Goal: Information Seeking & Learning: Learn about a topic

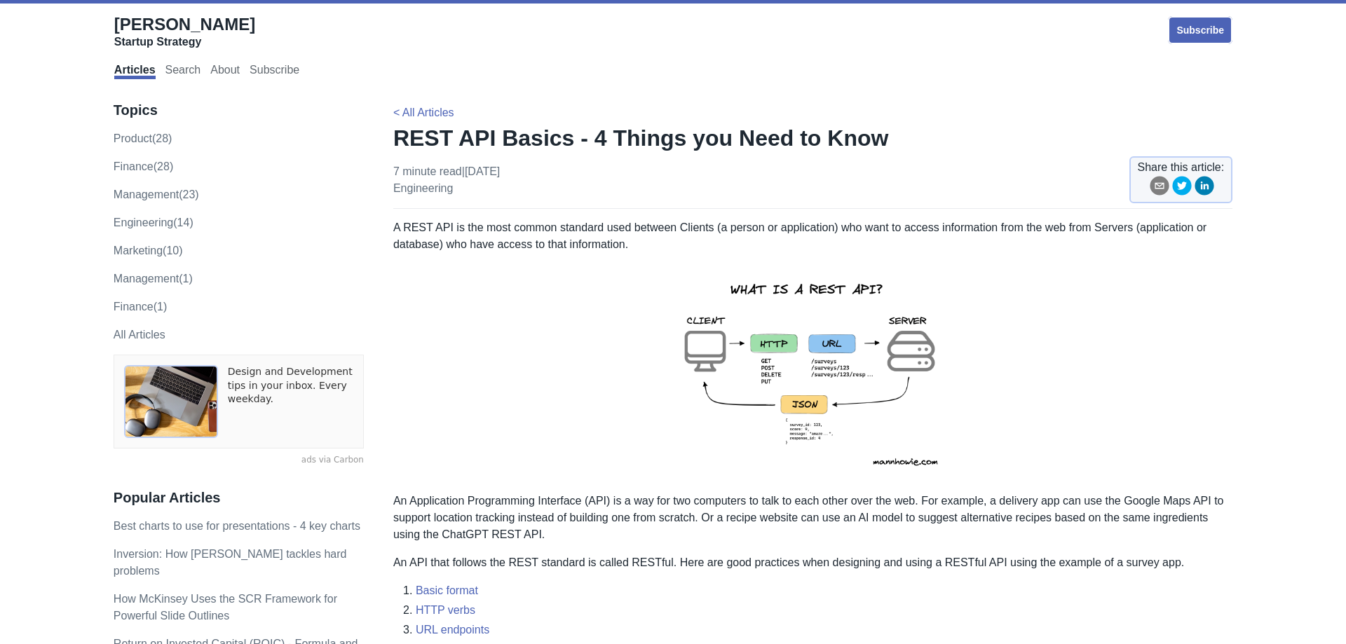
click at [644, 238] on p "A REST API is the most common standard used between Clients (a person or applic…" at bounding box center [812, 236] width 839 height 34
click at [733, 235] on p "A REST API is the most common standard used between Clients (a person or applic…" at bounding box center [812, 236] width 839 height 34
click at [507, 229] on p "A REST API is the most common standard used between Clients (a person or applic…" at bounding box center [812, 236] width 839 height 34
click at [529, 229] on p "A REST API is the most common standard used between Clients (a person or applic…" at bounding box center [812, 236] width 839 height 34
click at [572, 229] on p "A REST API is the most common standard used between Clients (a person or applic…" at bounding box center [812, 236] width 839 height 34
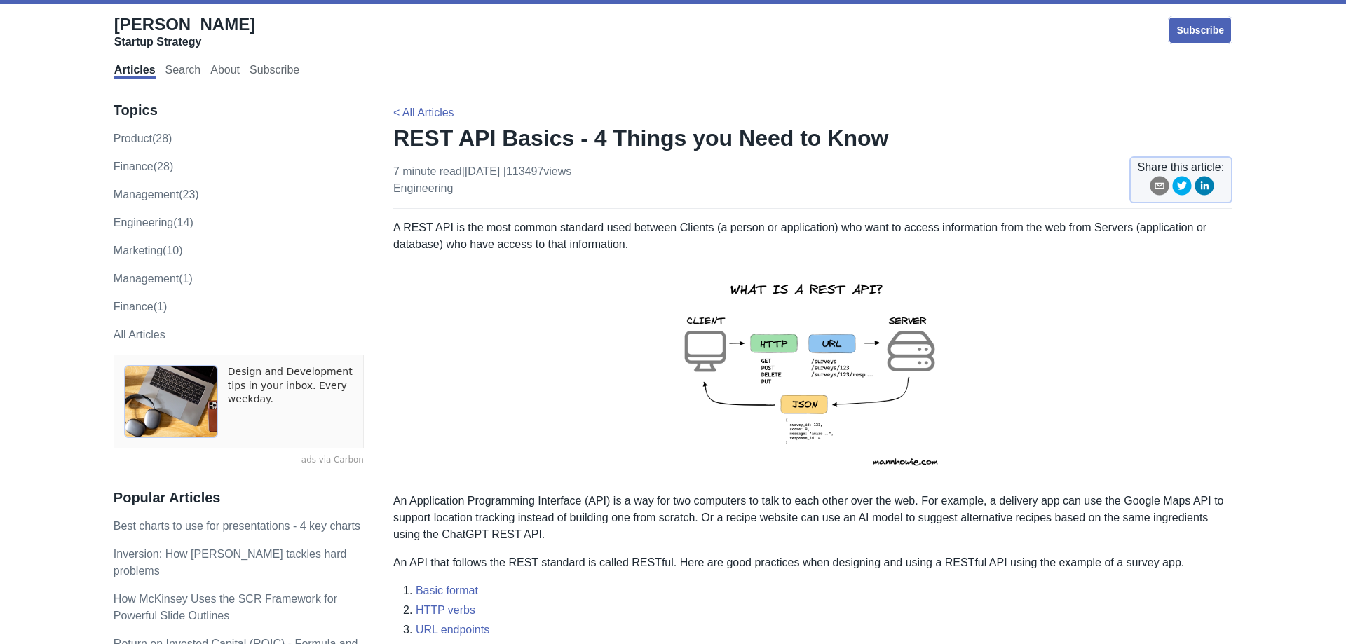
click at [808, 229] on p "A REST API is the most common standard used between Clients (a person or applic…" at bounding box center [812, 236] width 839 height 34
click at [963, 226] on p "A REST API is the most common standard used between Clients (a person or applic…" at bounding box center [812, 236] width 839 height 34
click at [630, 226] on p "A REST API is the most common standard used between Clients (a person or applic…" at bounding box center [812, 236] width 839 height 34
click at [606, 226] on p "A REST API is the most common standard used between Clients (a person or applic…" at bounding box center [812, 236] width 839 height 34
click at [652, 226] on p "A REST API is the most common standard used between Clients (a person or applic…" at bounding box center [812, 236] width 839 height 34
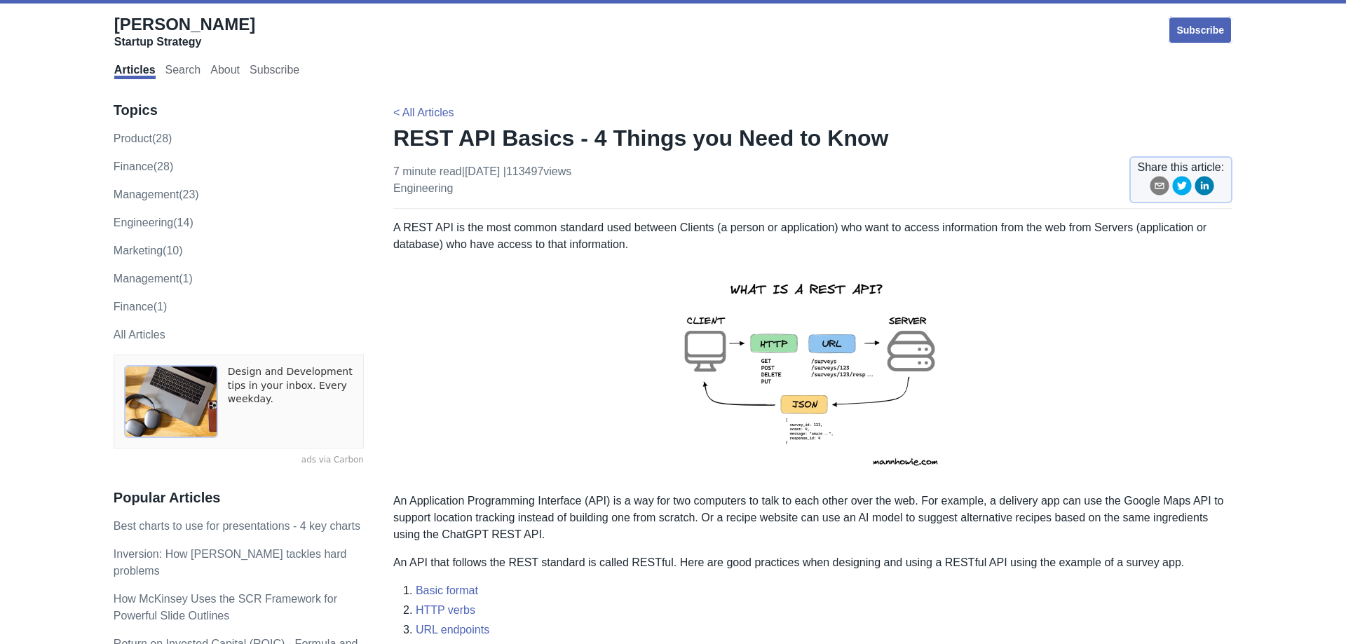
click at [699, 223] on p "A REST API is the most common standard used between Clients (a person or applic…" at bounding box center [812, 236] width 839 height 34
click at [726, 224] on p "A REST API is the most common standard used between Clients (a person or applic…" at bounding box center [812, 236] width 839 height 34
click at [782, 224] on p "A REST API is the most common standard used between Clients (a person or applic…" at bounding box center [812, 236] width 839 height 34
click at [869, 229] on p "A REST API is the most common standard used between Clients (a person or applic…" at bounding box center [812, 236] width 839 height 34
click at [829, 229] on p "A REST API is the most common standard used between Clients (a person or applic…" at bounding box center [812, 236] width 839 height 34
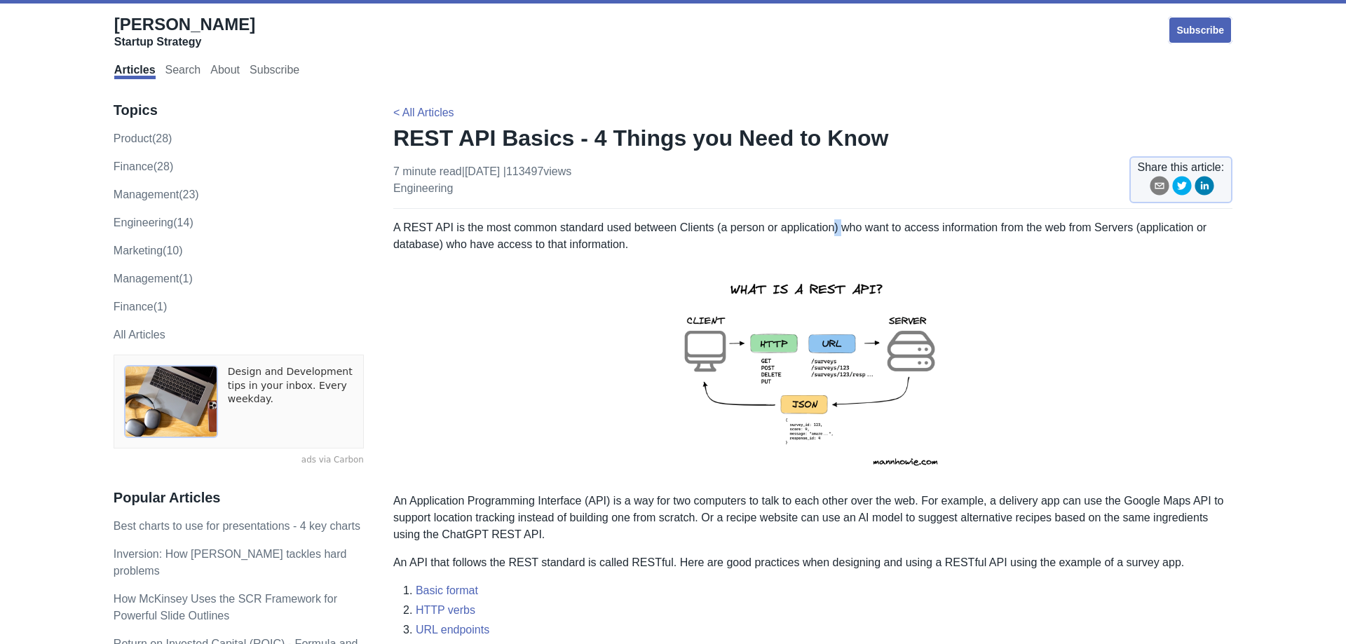
click at [832, 229] on p "A REST API is the most common standard used between Clients (a person or applic…" at bounding box center [812, 236] width 839 height 34
click at [849, 229] on p "A REST API is the most common standard used between Clients (a person or applic…" at bounding box center [812, 236] width 839 height 34
click at [883, 227] on p "A REST API is the most common standard used between Clients (a person or applic…" at bounding box center [812, 236] width 839 height 34
click at [942, 228] on p "A REST API is the most common standard used between Clients (a person or applic…" at bounding box center [812, 236] width 839 height 34
click at [1010, 228] on p "A REST API is the most common standard used between Clients (a person or applic…" at bounding box center [812, 236] width 839 height 34
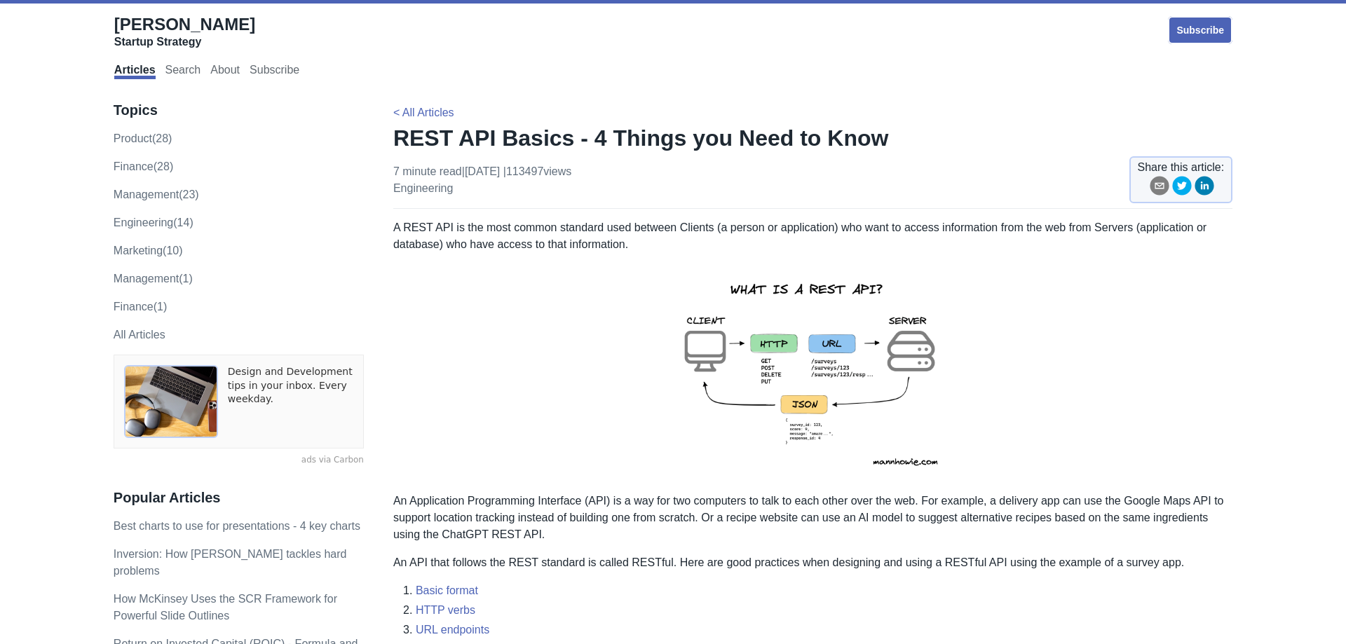
click at [1088, 228] on p "A REST API is the most common standard used between Clients (a person or applic…" at bounding box center [812, 236] width 839 height 34
click at [1127, 228] on p "A REST API is the most common standard used between Clients (a person or applic…" at bounding box center [812, 236] width 839 height 34
click at [492, 248] on p "A REST API is the most common standard used between Clients (a person or applic…" at bounding box center [812, 236] width 839 height 34
click at [524, 248] on p "A REST API is the most common standard used between Clients (a person or applic…" at bounding box center [812, 236] width 839 height 34
click at [563, 243] on p "A REST API is the most common standard used between Clients (a person or applic…" at bounding box center [812, 236] width 839 height 34
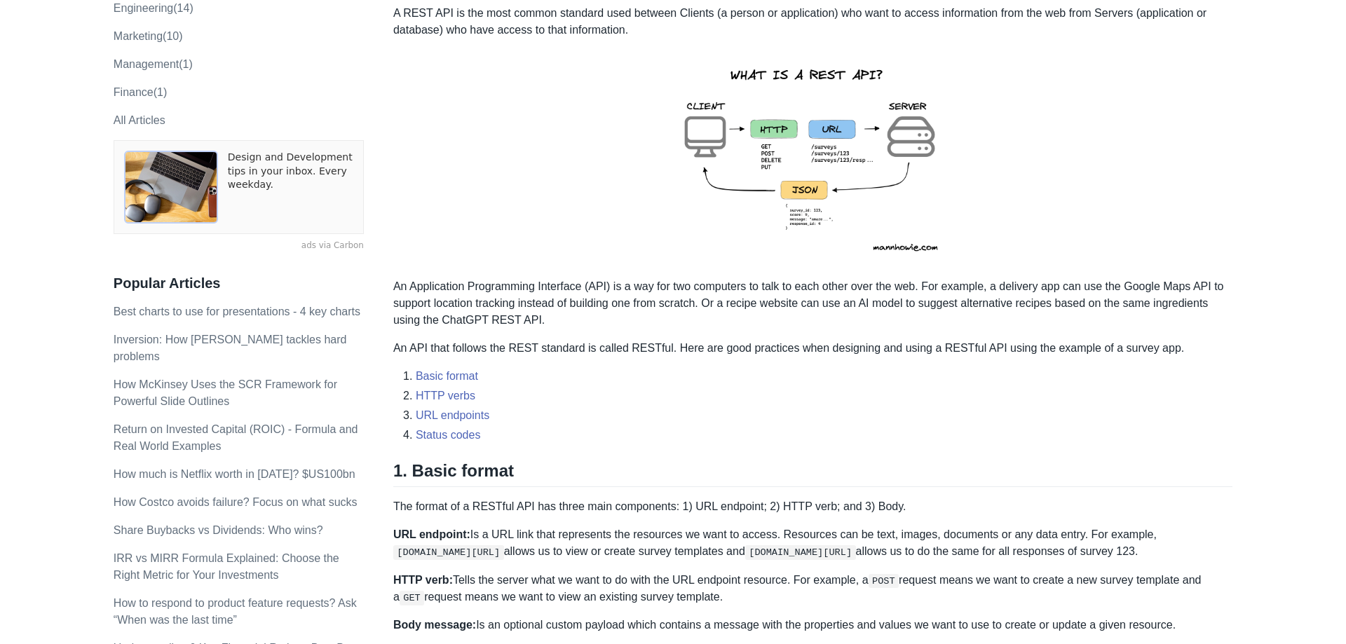
scroll to position [299, 0]
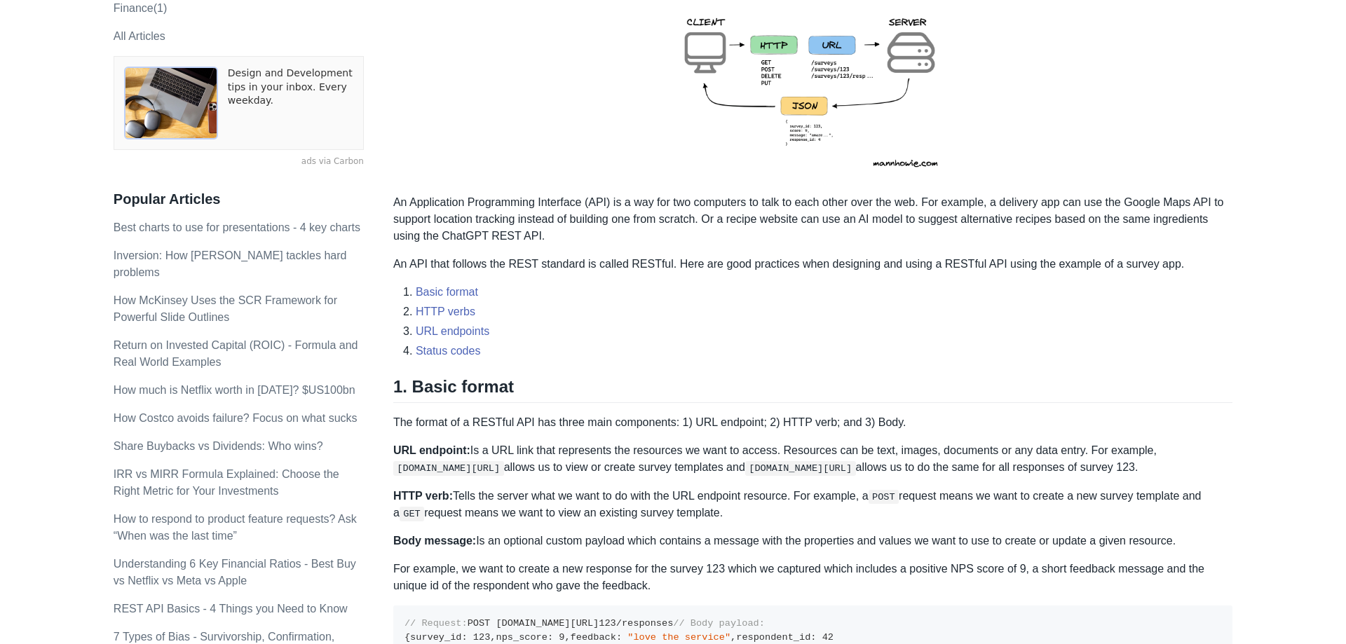
click at [564, 418] on p "The format of a RESTful API has three main components: 1) URL endpoint; 2) HTTP…" at bounding box center [812, 422] width 839 height 17
click at [627, 419] on p "The format of a RESTful API has three main components: 1) URL endpoint; 2) HTTP…" at bounding box center [812, 422] width 839 height 17
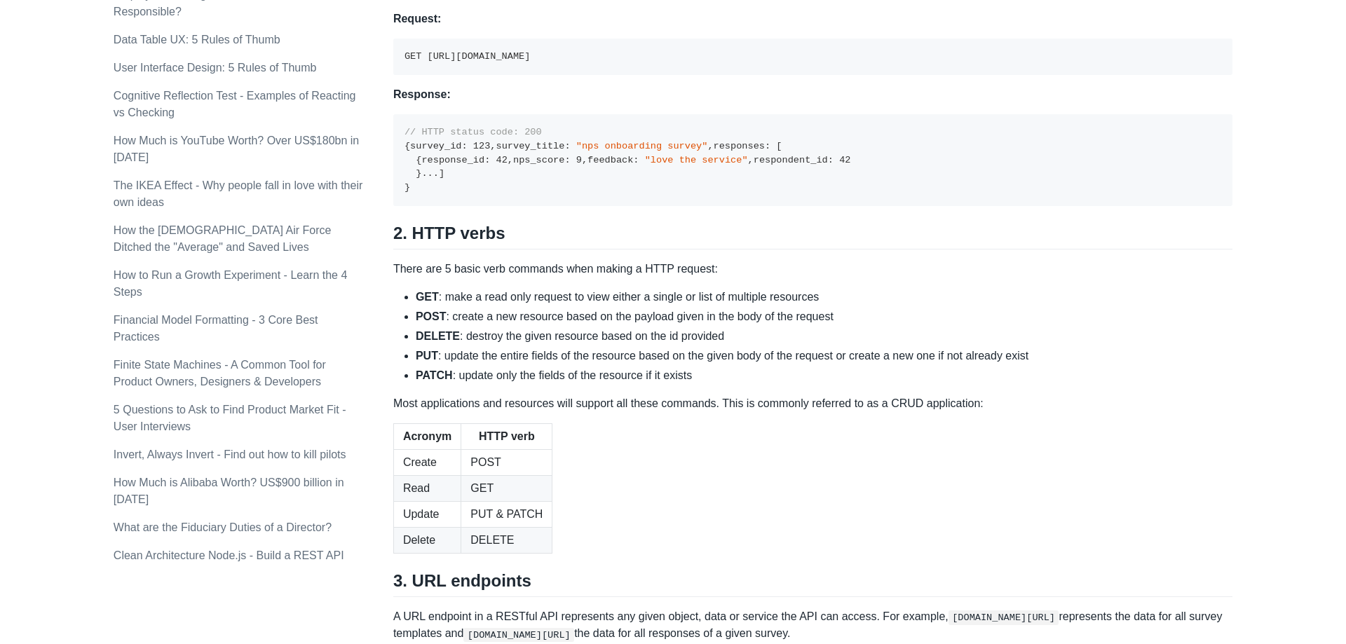
scroll to position [1300, 0]
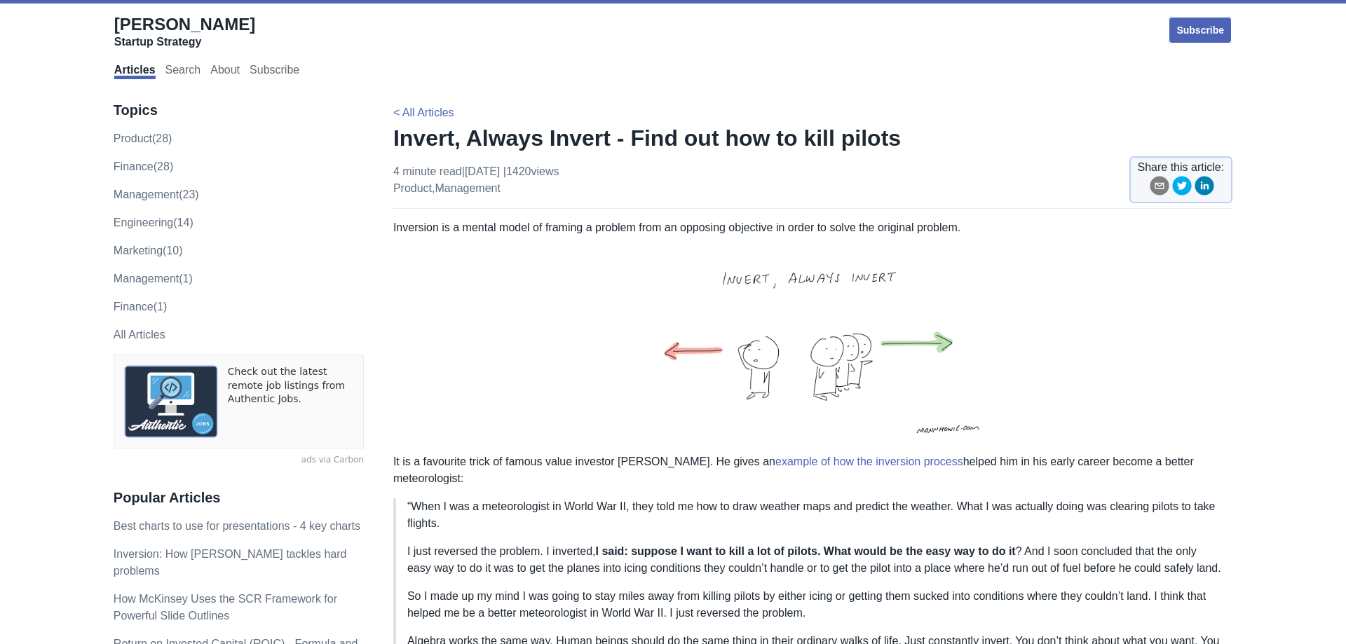
click at [838, 230] on p "Inversion is a mental model of framing a problem from an opposing objective in …" at bounding box center [812, 353] width 839 height 268
click at [872, 230] on p "Inversion is a mental model of framing a problem from an opposing objective in …" at bounding box center [812, 353] width 839 height 268
click at [467, 228] on p "Inversion is a mental model of framing a problem from an opposing objective in …" at bounding box center [812, 353] width 839 height 268
click at [515, 228] on p "Inversion is a mental model of framing a problem from an opposing objective in …" at bounding box center [812, 353] width 839 height 268
click at [572, 228] on p "Inversion is a mental model of framing a problem from an opposing objective in …" at bounding box center [812, 353] width 839 height 268
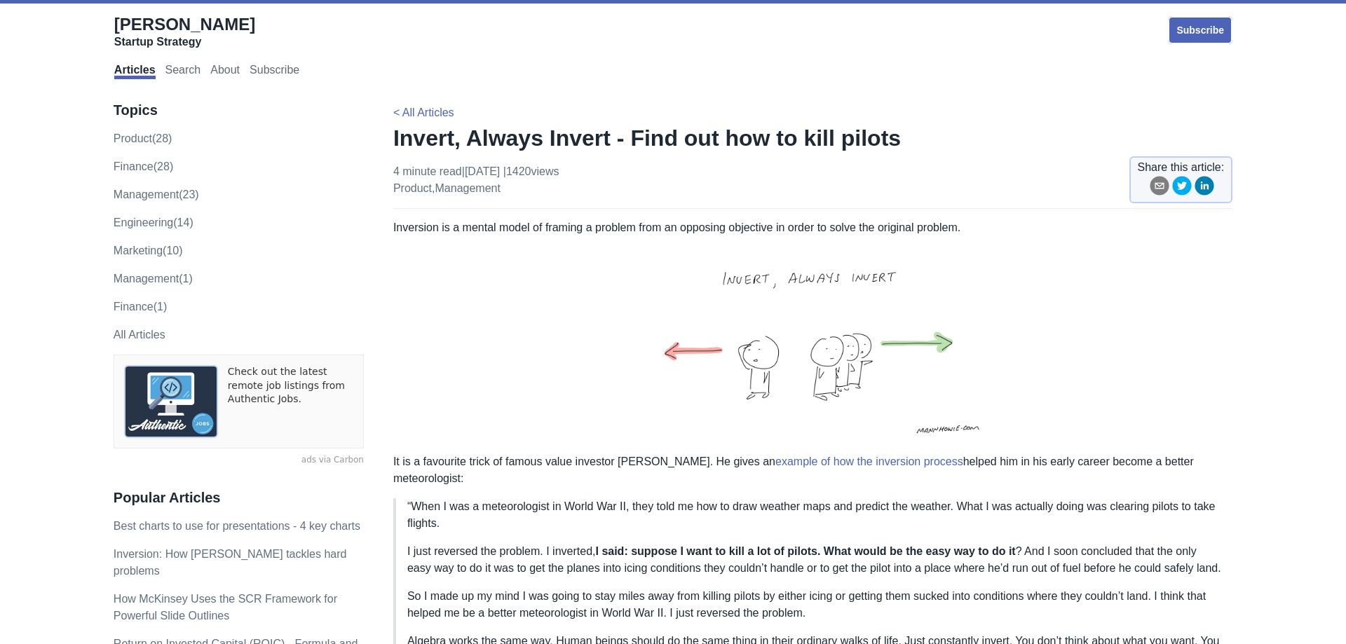
click at [602, 229] on p "Inversion is a mental model of framing a problem from an opposing objective in …" at bounding box center [812, 353] width 839 height 268
click at [498, 224] on p "Inversion is a mental model of framing a problem from an opposing objective in …" at bounding box center [812, 353] width 839 height 268
click at [477, 226] on p "Inversion is a mental model of framing a problem from an opposing objective in …" at bounding box center [812, 353] width 839 height 268
click at [517, 230] on p "Inversion is a mental model of framing a problem from an opposing objective in …" at bounding box center [812, 353] width 839 height 268
click at [555, 230] on p "Inversion is a mental model of framing a problem from an opposing objective in …" at bounding box center [812, 353] width 839 height 268
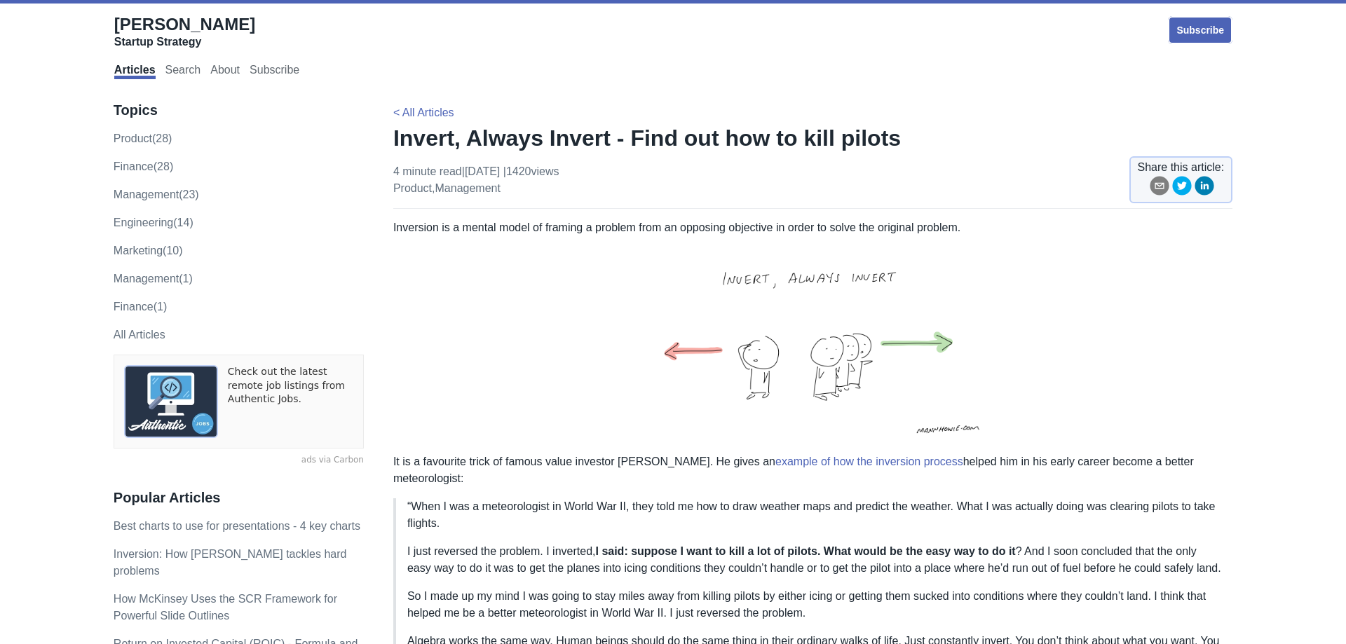
click at [604, 230] on p "Inversion is a mental model of framing a problem from an opposing objective in …" at bounding box center [812, 353] width 839 height 268
click at [671, 230] on p "Inversion is a mental model of framing a problem from an opposing objective in …" at bounding box center [812, 353] width 839 height 268
click at [714, 230] on p "Inversion is a mental model of framing a problem from an opposing objective in …" at bounding box center [812, 353] width 839 height 268
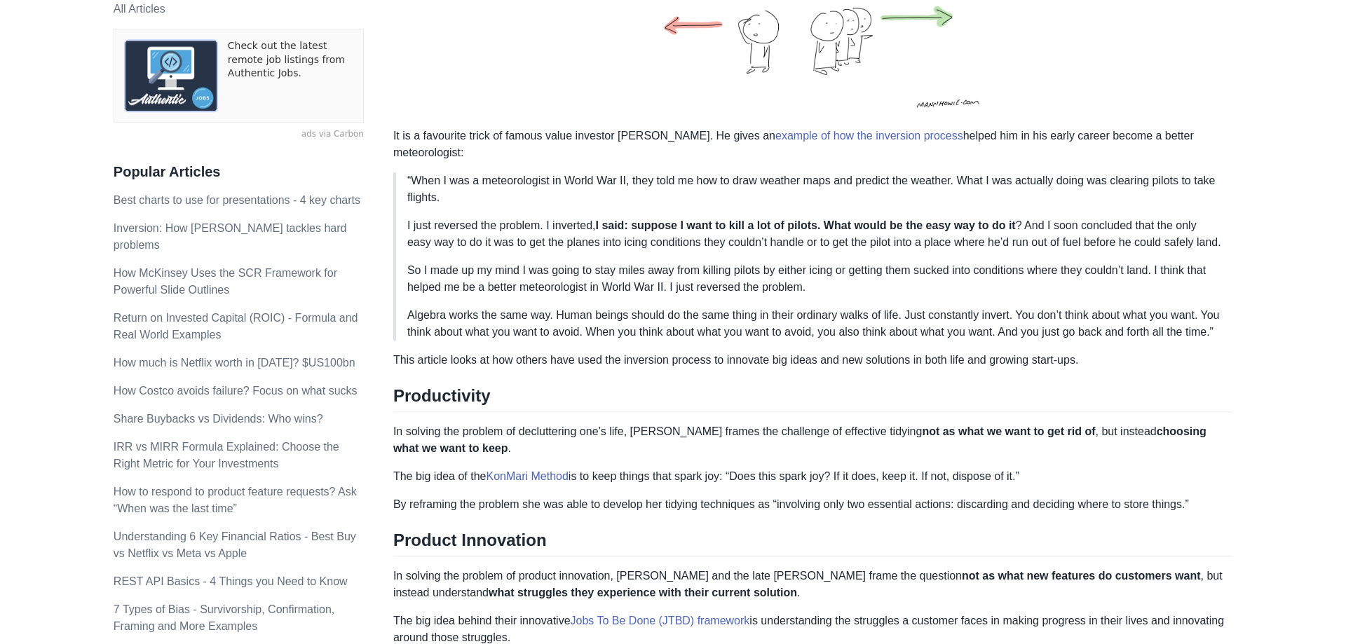
scroll to position [358, 0]
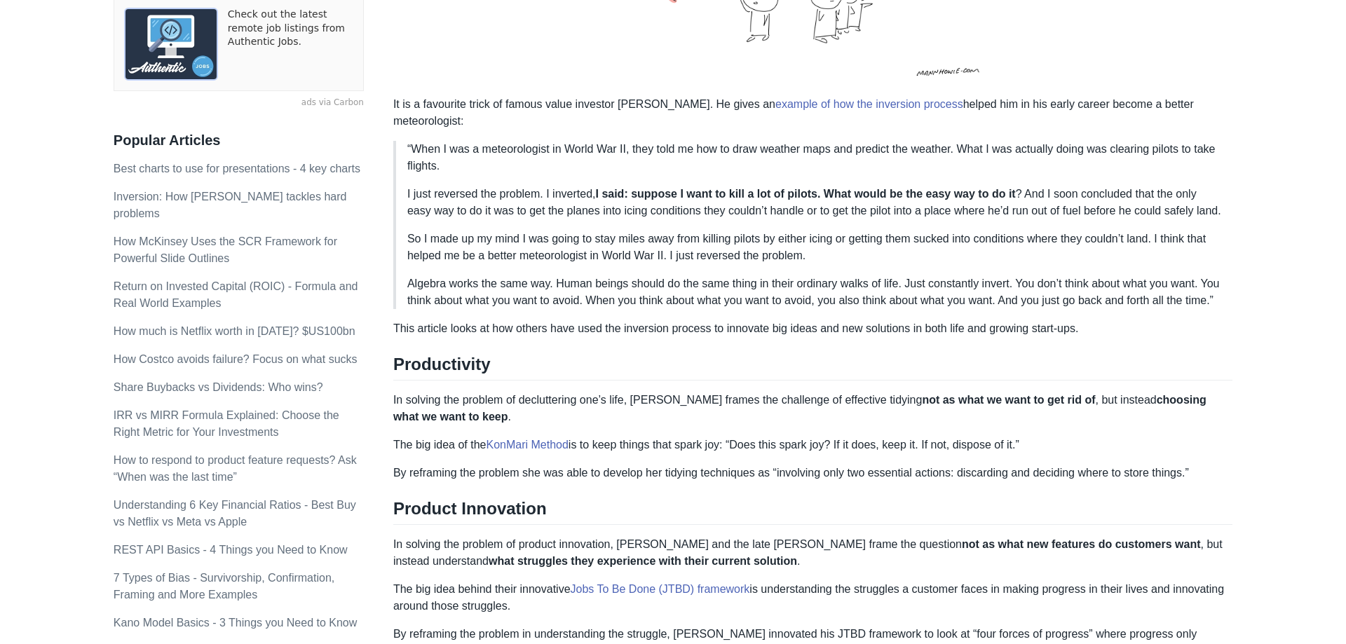
click at [684, 242] on p "So I made up my mind I was going to stay miles away from killing pilots by eith…" at bounding box center [814, 248] width 814 height 34
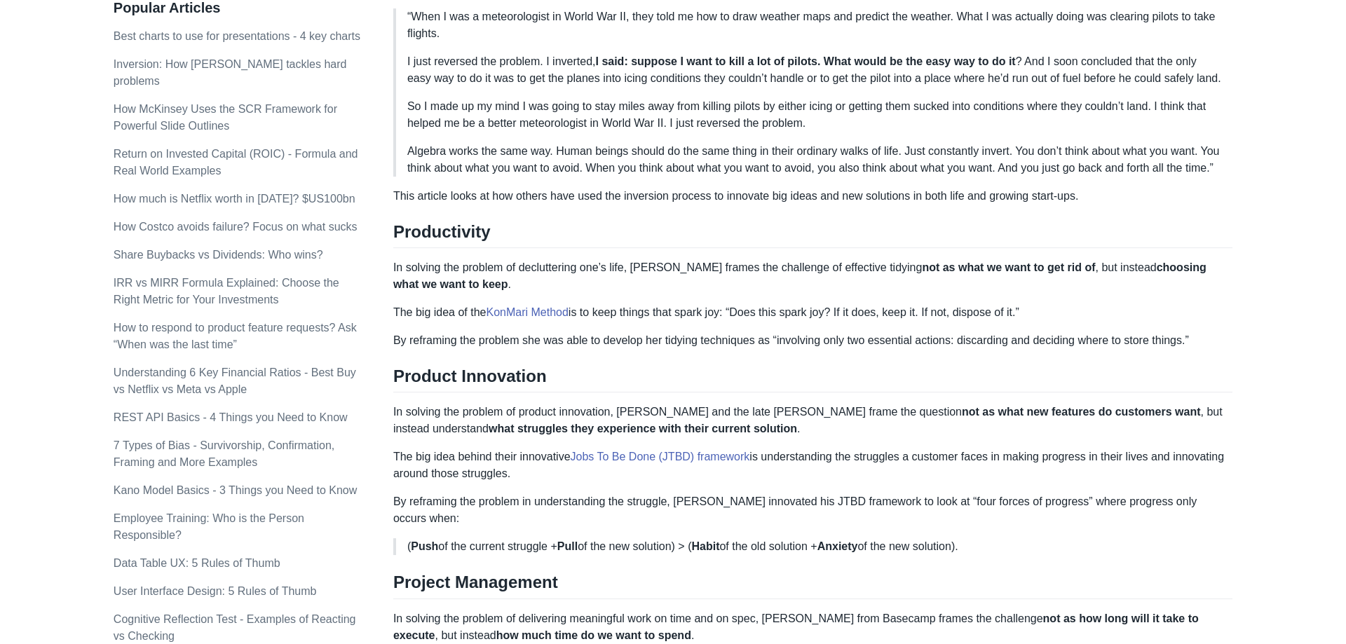
scroll to position [572, 0]
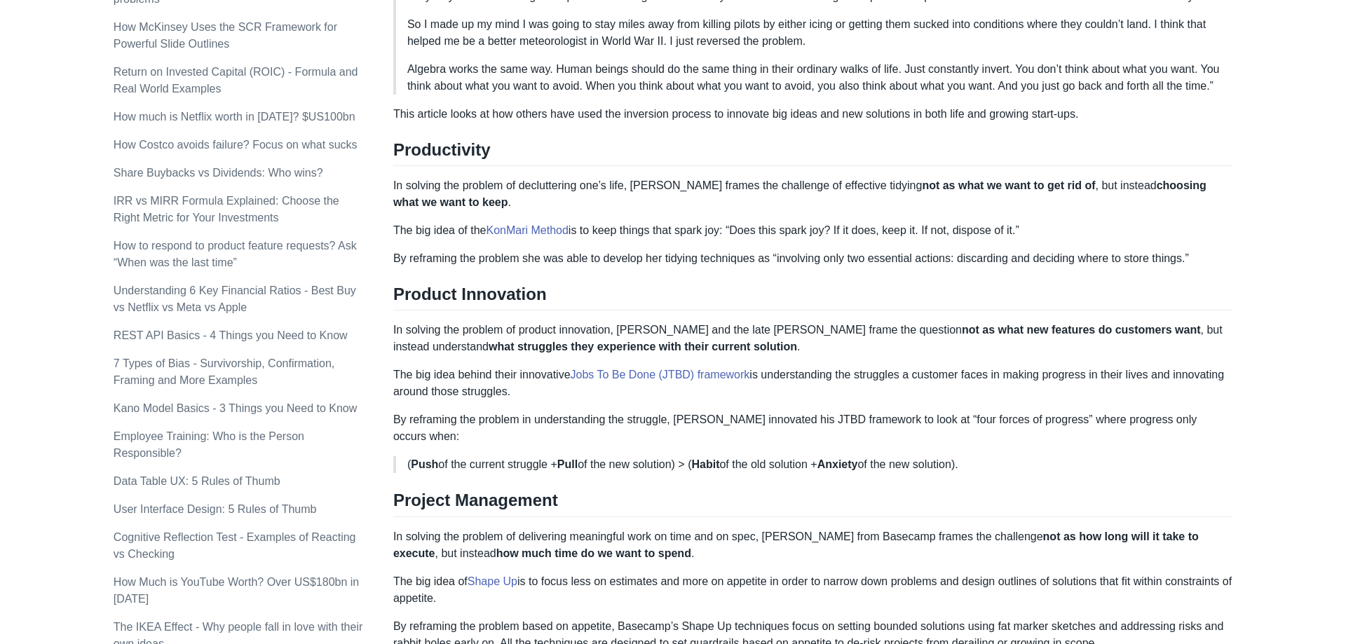
click at [554, 200] on p "In solving the problem of decluttering one’s life, [PERSON_NAME] frames the cha…" at bounding box center [812, 194] width 839 height 34
click at [679, 201] on p "In solving the problem of decluttering one’s life, [PERSON_NAME] frames the cha…" at bounding box center [812, 194] width 839 height 34
